Goal: Task Accomplishment & Management: Manage account settings

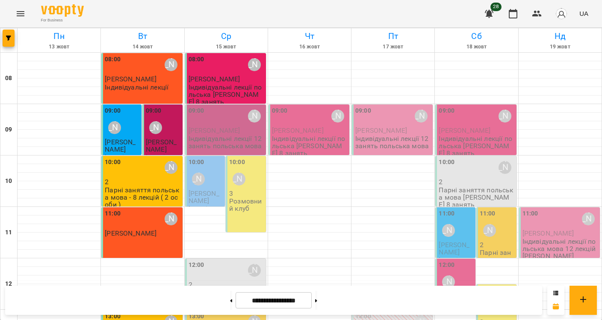
scroll to position [120, 0]
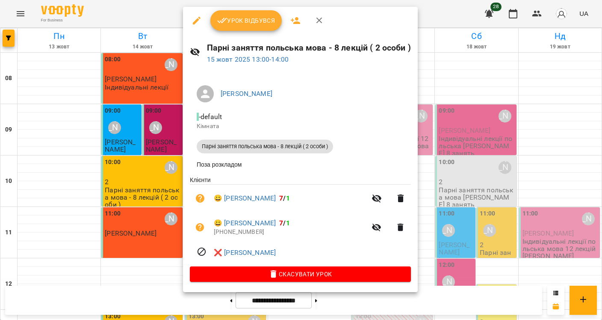
click at [423, 108] on div at bounding box center [301, 160] width 602 height 320
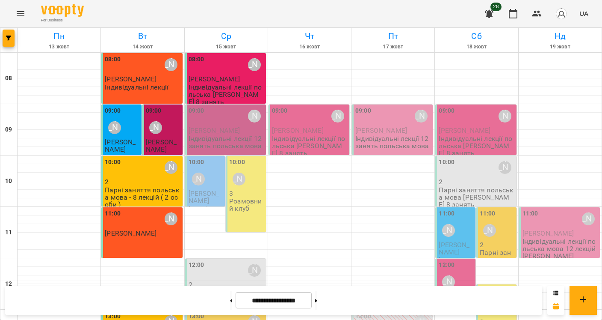
scroll to position [84, 0]
click at [192, 260] on div "12:00" at bounding box center [197, 270] width 16 height 20
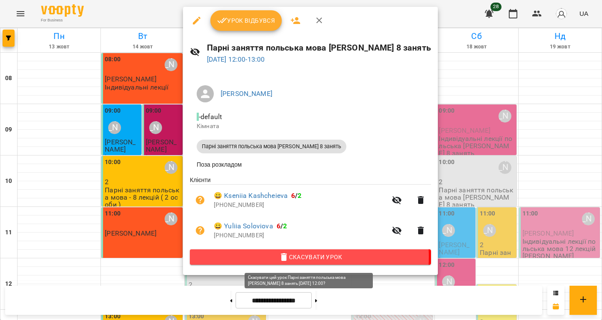
click at [285, 259] on icon "button" at bounding box center [284, 257] width 6 height 8
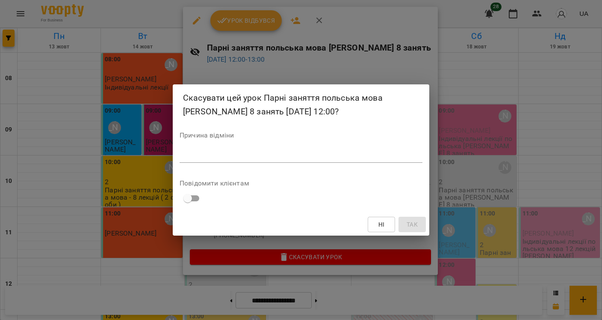
click at [215, 153] on textarea at bounding box center [301, 155] width 243 height 8
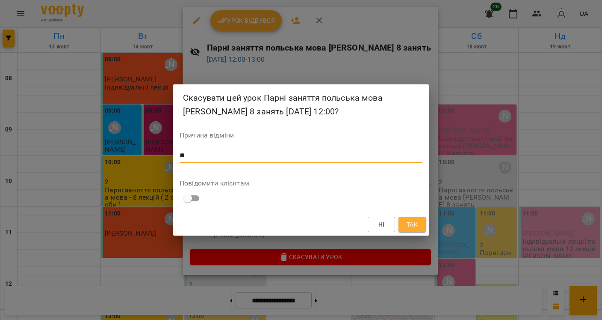
type textarea "*"
type textarea "**********"
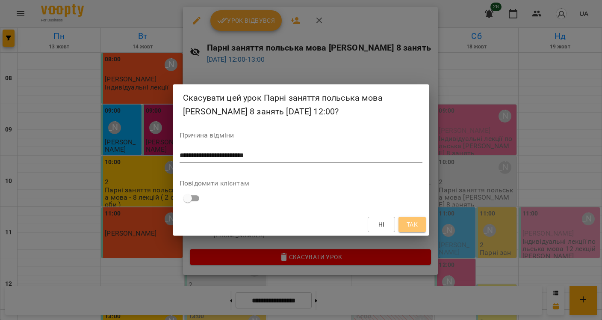
click at [405, 225] on button "Так" at bounding box center [412, 223] width 27 height 15
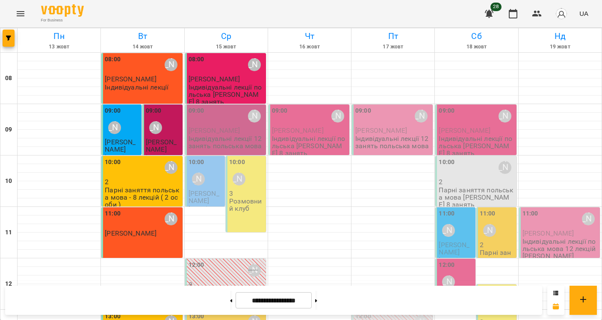
scroll to position [0, 0]
click at [243, 215] on div "10:00 Sofiia Aloshyna 3 Розмовний клуб" at bounding box center [246, 194] width 40 height 76
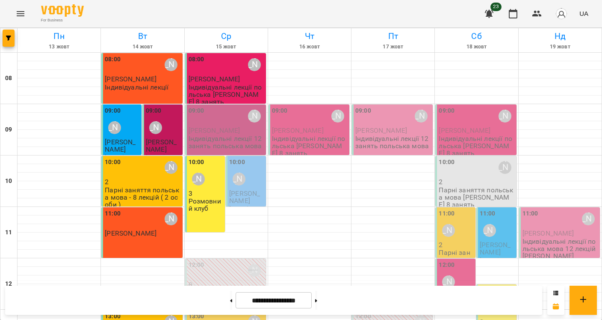
click at [198, 198] on p "Розмовний клуб" at bounding box center [206, 204] width 35 height 15
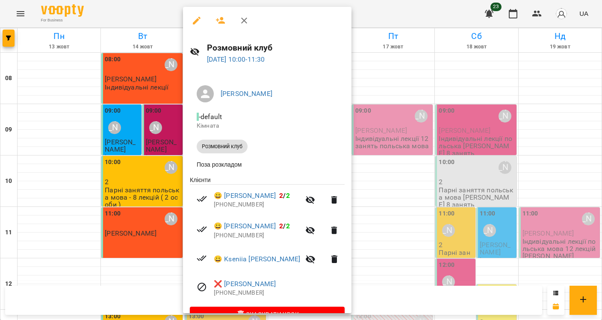
click at [196, 21] on icon "button" at bounding box center [197, 21] width 8 height 8
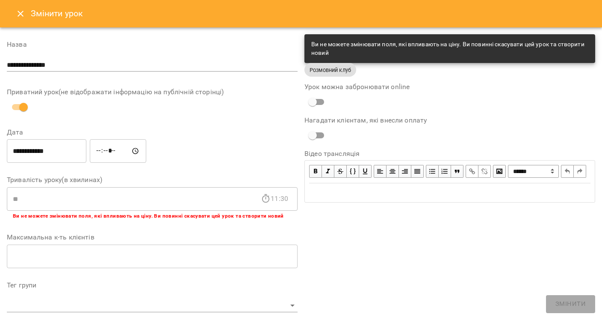
drag, startPoint x: 24, startPoint y: 14, endPoint x: 50, endPoint y: 21, distance: 27.0
click at [24, 14] on icon "Close" at bounding box center [20, 14] width 10 height 10
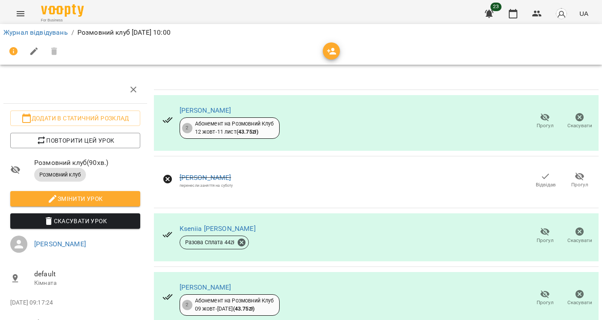
click at [542, 177] on icon "button" at bounding box center [545, 176] width 7 height 6
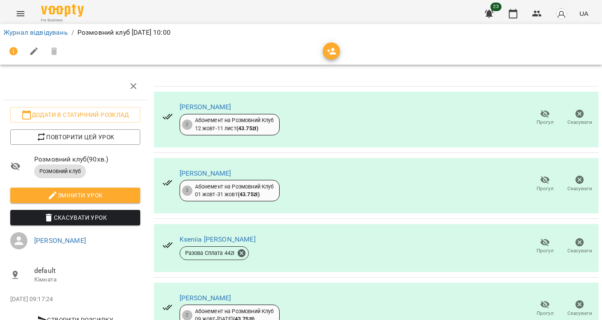
scroll to position [40, 0]
click at [223, 235] on link "[PERSON_NAME]" at bounding box center [218, 239] width 76 height 8
click at [24, 15] on icon "Menu" at bounding box center [20, 14] width 10 height 10
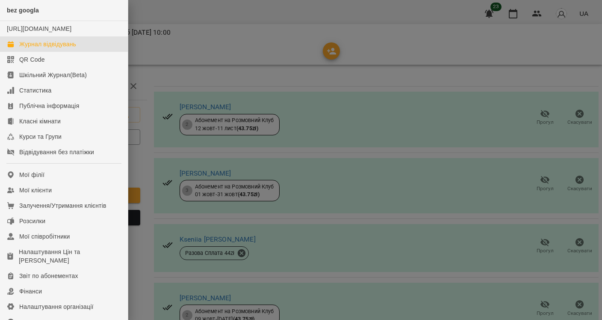
click at [25, 48] on div "Журнал відвідувань" at bounding box center [47, 44] width 57 height 9
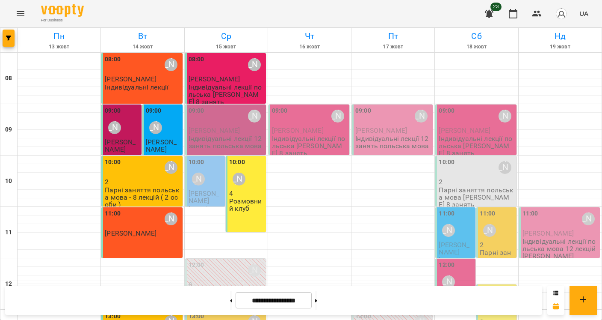
click at [211, 182] on div "10:00 Valentyna Krytskaliuk" at bounding box center [206, 172] width 35 height 31
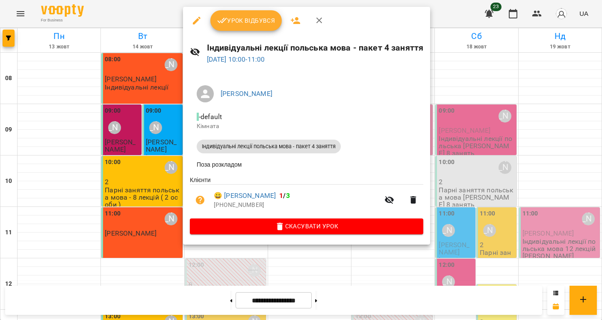
click at [242, 16] on span "Урок відбувся" at bounding box center [246, 20] width 58 height 10
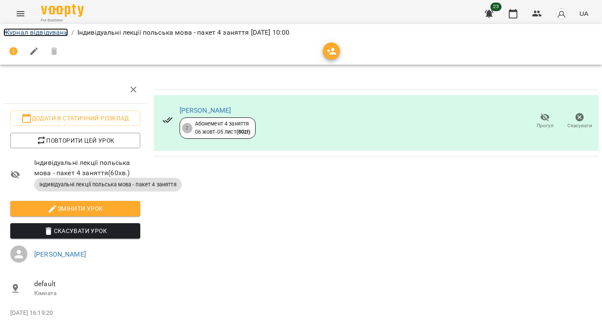
click at [20, 36] on link "Журнал відвідувань" at bounding box center [35, 32] width 65 height 8
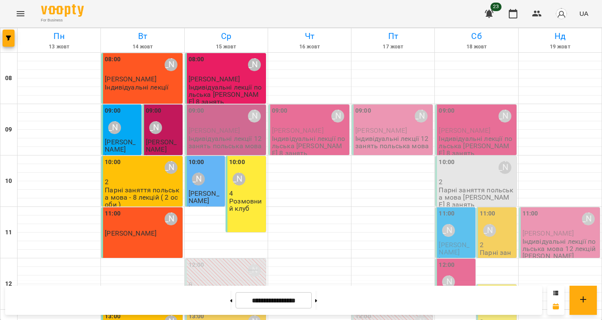
click at [222, 133] on span "[PERSON_NAME]" at bounding box center [215, 130] width 52 height 8
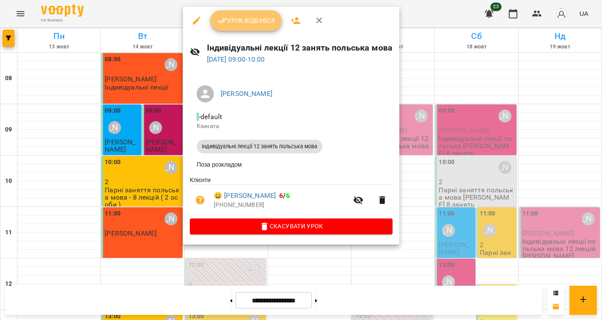
click at [244, 18] on span "Урок відбувся" at bounding box center [246, 20] width 58 height 10
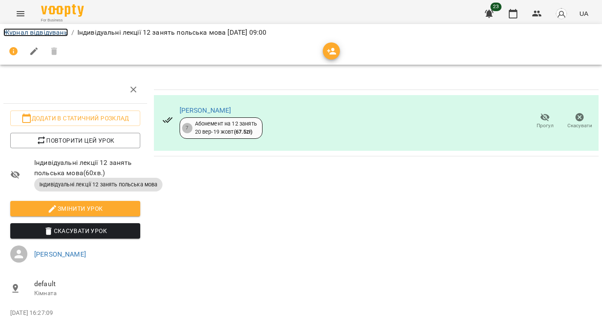
click at [28, 30] on link "Журнал відвідувань" at bounding box center [35, 32] width 65 height 8
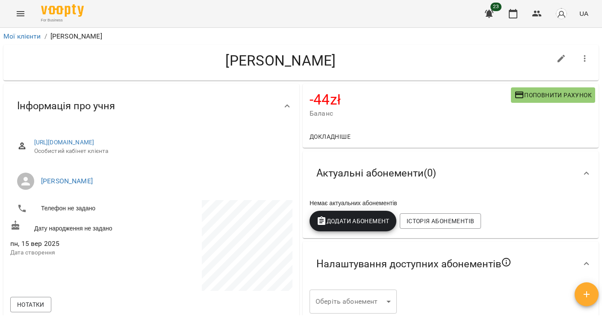
click at [550, 92] on span "Поповнити рахунок" at bounding box center [553, 95] width 77 height 10
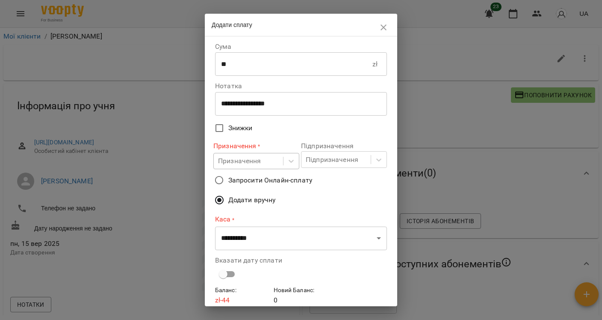
click at [252, 168] on div "Призначення" at bounding box center [248, 161] width 69 height 16
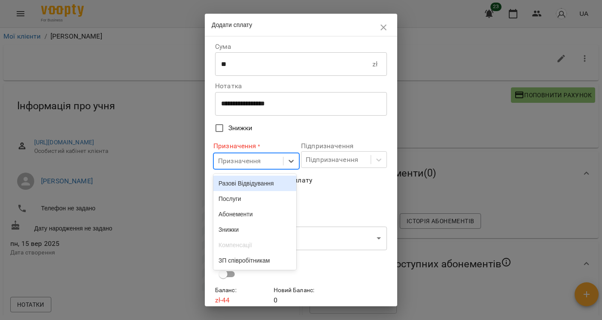
click at [254, 183] on div "Разові Відвідування" at bounding box center [254, 182] width 83 height 15
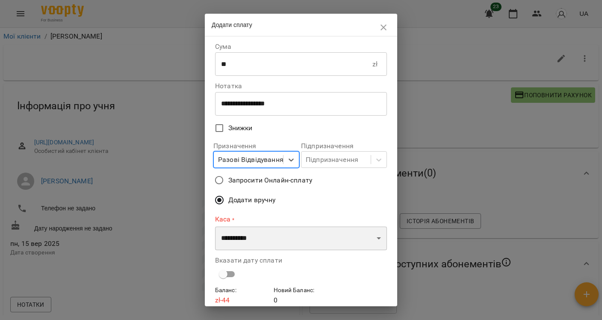
click at [269, 240] on select "**********" at bounding box center [301, 238] width 172 height 24
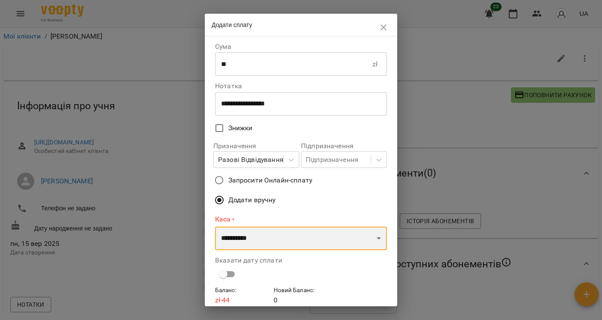
select select "****"
click at [215, 226] on select "**********" at bounding box center [301, 238] width 172 height 24
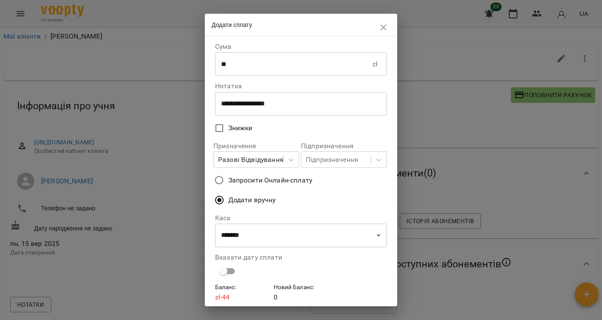
scroll to position [33, 0]
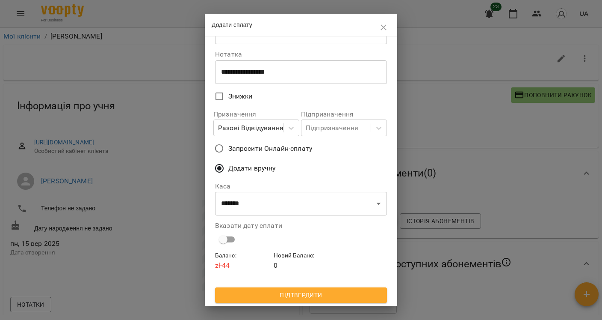
click at [290, 296] on span "Підтвердити" at bounding box center [301, 295] width 158 height 10
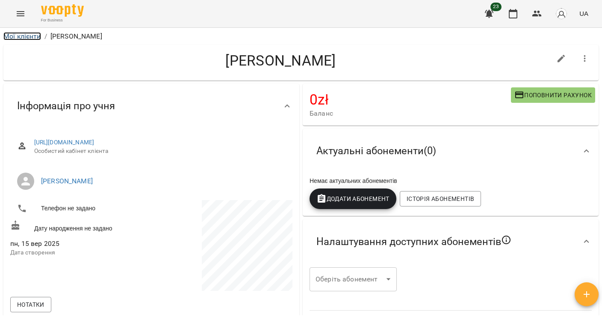
click at [20, 33] on link "Мої клієнти" at bounding box center [22, 36] width 38 height 8
